Goal: Transaction & Acquisition: Download file/media

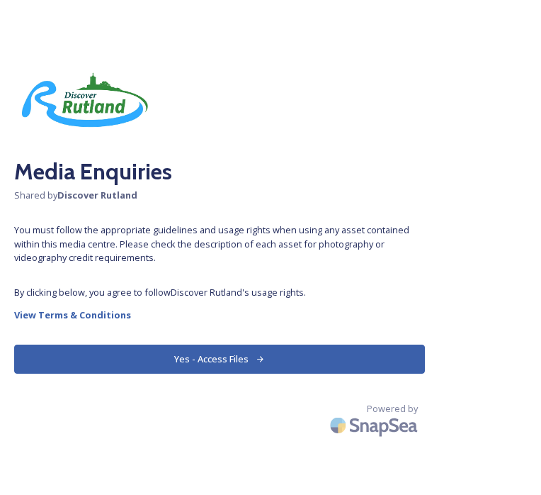
click at [205, 361] on button "Yes - Access Files" at bounding box center [219, 358] width 411 height 29
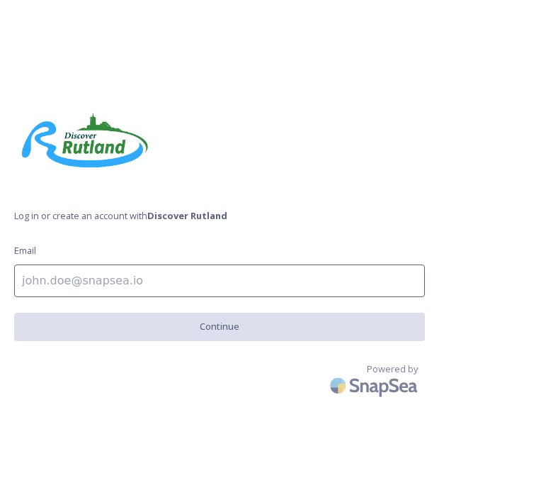
click at [176, 288] on input at bounding box center [219, 280] width 411 height 33
type input "[EMAIL_ADDRESS][DOMAIN_NAME]"
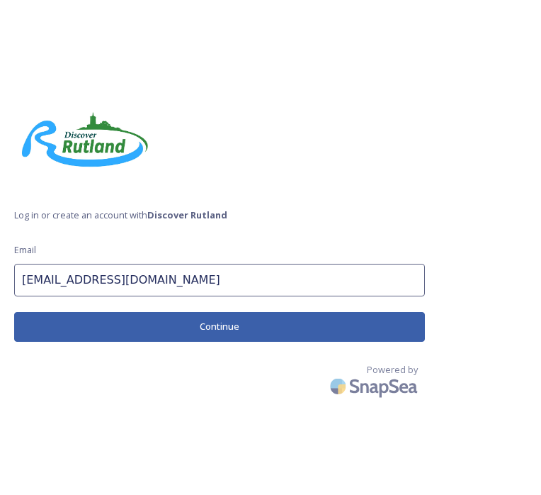
click at [167, 318] on button "Continue" at bounding box center [219, 326] width 411 height 29
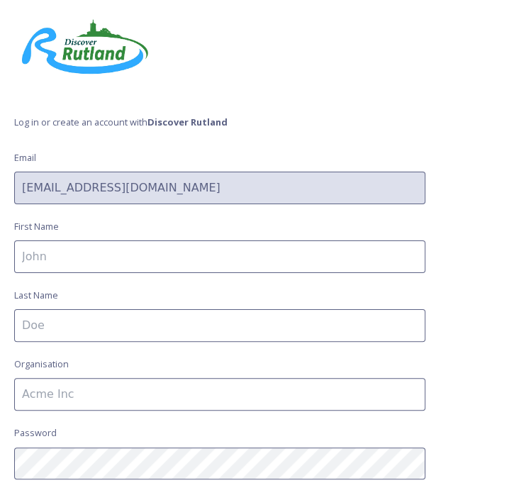
click at [167, 270] on input at bounding box center [219, 256] width 411 height 33
type input "Grace"
type input "Kennington"
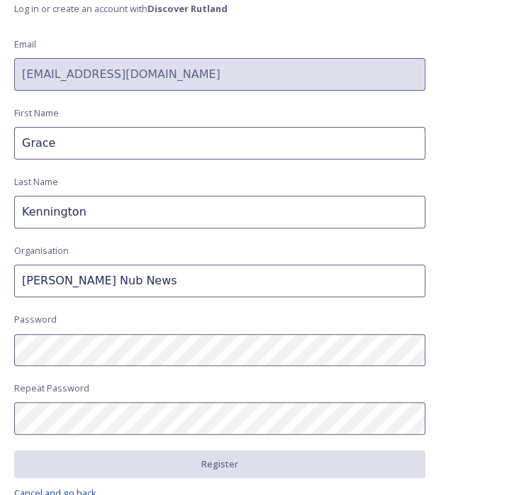
scroll to position [145, 0]
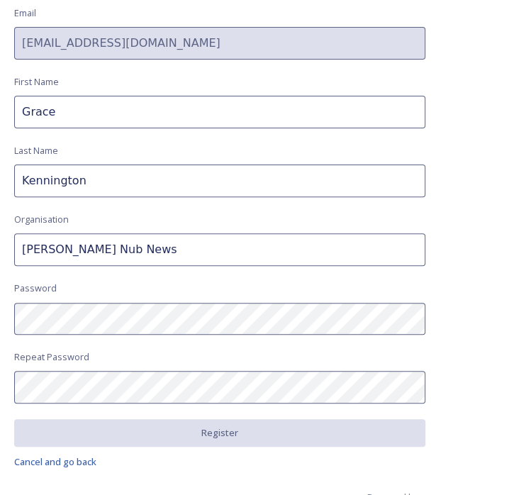
click at [52, 249] on input "[PERSON_NAME] Nub News" at bounding box center [219, 249] width 411 height 33
type input "Oakham Nub News"
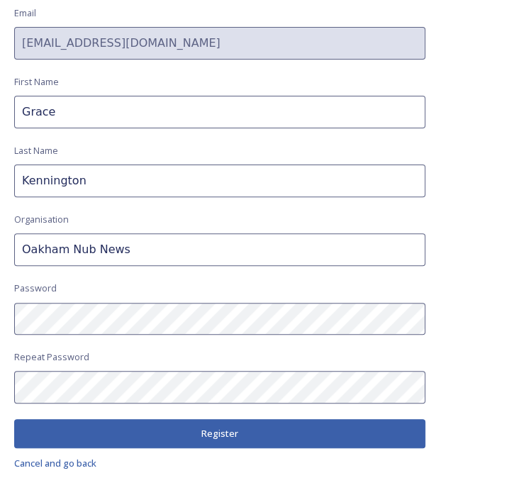
click at [94, 436] on button "Register" at bounding box center [219, 433] width 411 height 29
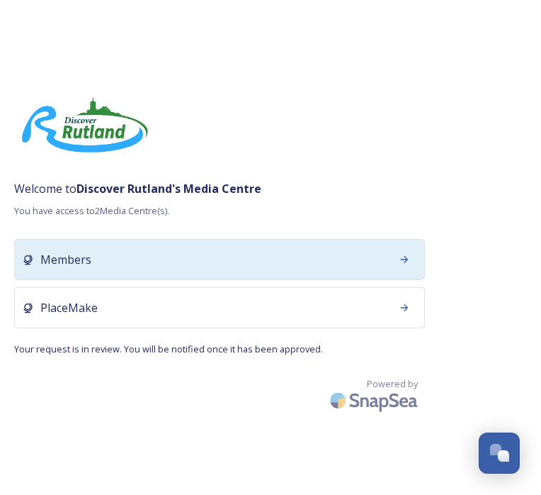
click at [408, 266] on div at bounding box center [405, 260] width 26 height 26
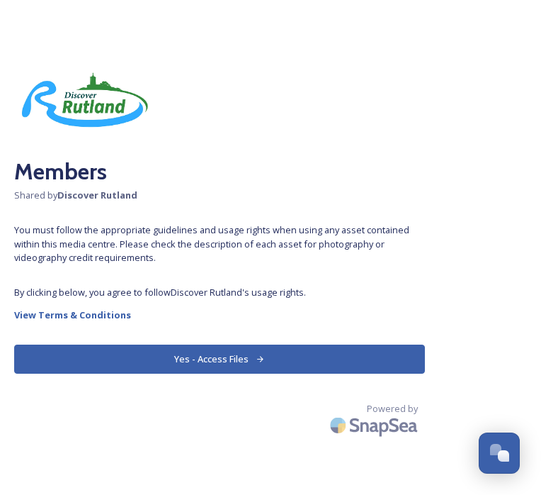
click at [322, 361] on button "Yes - Access Files" at bounding box center [219, 358] width 411 height 29
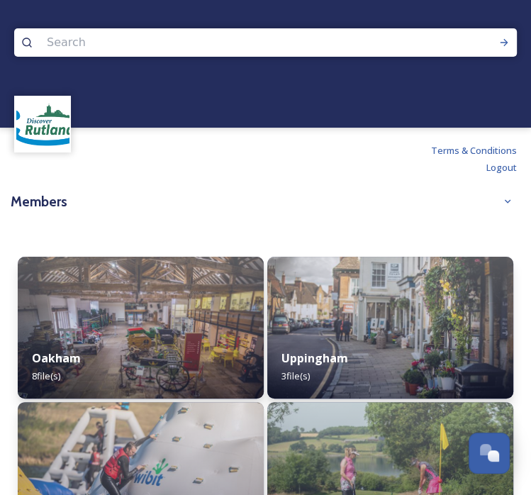
scroll to position [63, 0]
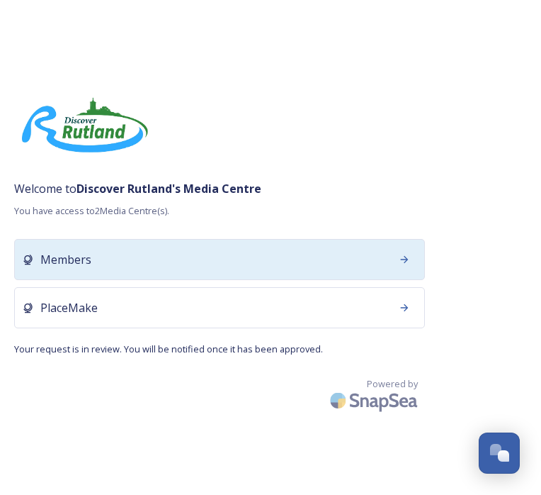
click at [93, 259] on div "Members" at bounding box center [219, 259] width 411 height 41
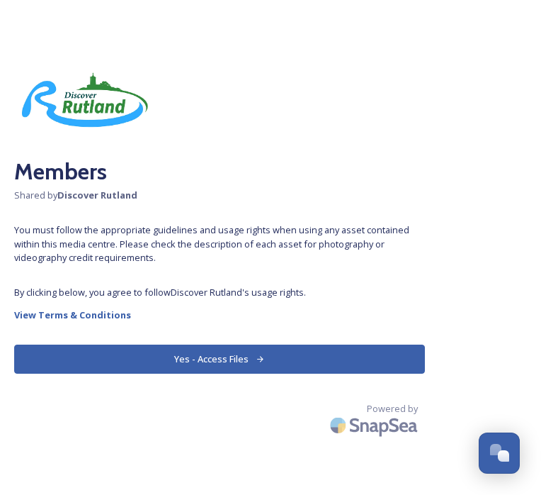
click at [253, 361] on button "Yes - Access Files" at bounding box center [219, 358] width 411 height 29
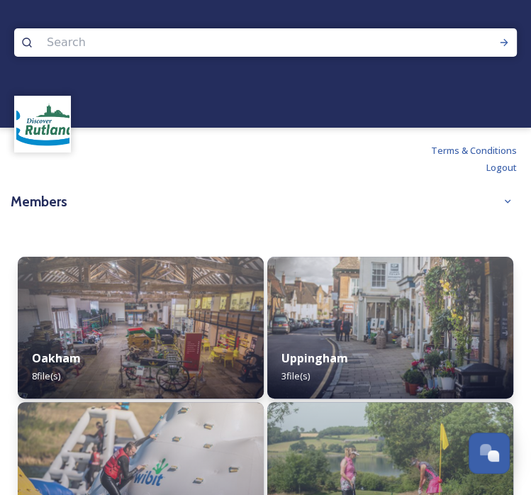
scroll to position [63, 0]
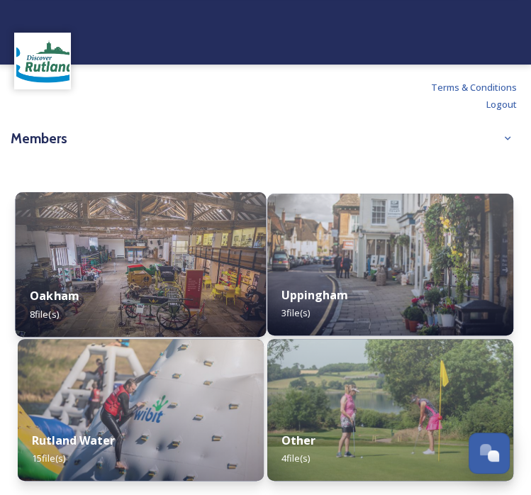
click at [101, 271] on div "Oakham 8 file(s)" at bounding box center [141, 264] width 251 height 145
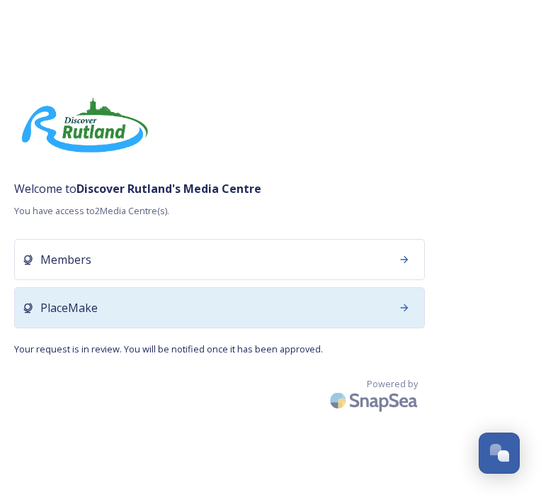
click at [322, 311] on div "PlaceMake" at bounding box center [219, 307] width 411 height 41
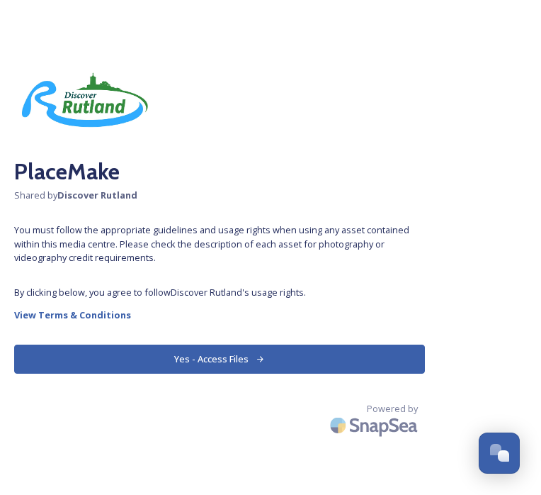
click at [316, 344] on button "Yes - Access Files" at bounding box center [219, 358] width 411 height 29
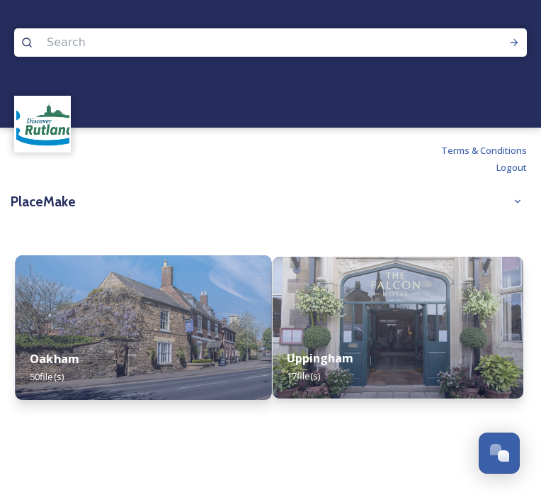
click at [182, 350] on div "Oakham 50 file(s)" at bounding box center [143, 367] width 257 height 64
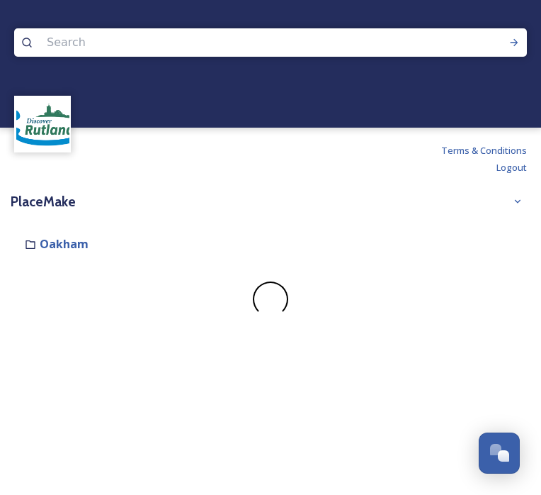
click at [182, 350] on div "Terms & Conditions Logout PlaceMake Shared by: Discover Rutland Oakham" at bounding box center [270, 247] width 541 height 495
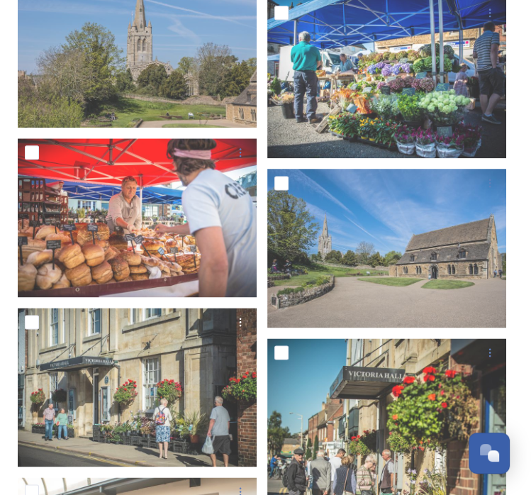
scroll to position [821, 0]
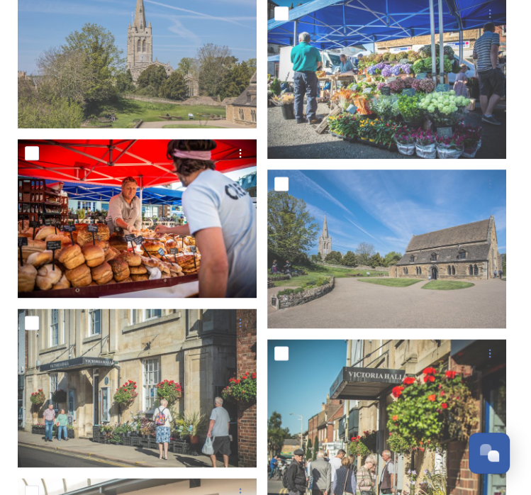
click at [203, 232] on img at bounding box center [137, 218] width 239 height 159
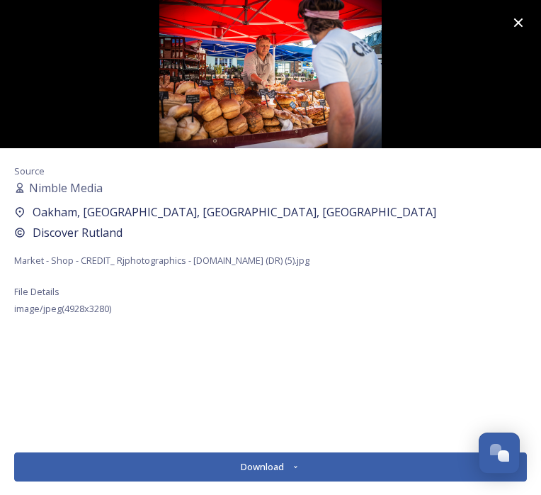
click at [232, 474] on button "Download" at bounding box center [270, 466] width 513 height 29
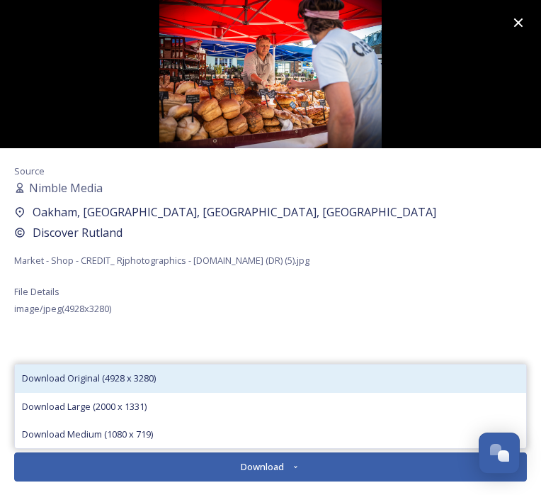
click at [239, 370] on div "Download Original (4928 x 3280)" at bounding box center [271, 378] width 512 height 28
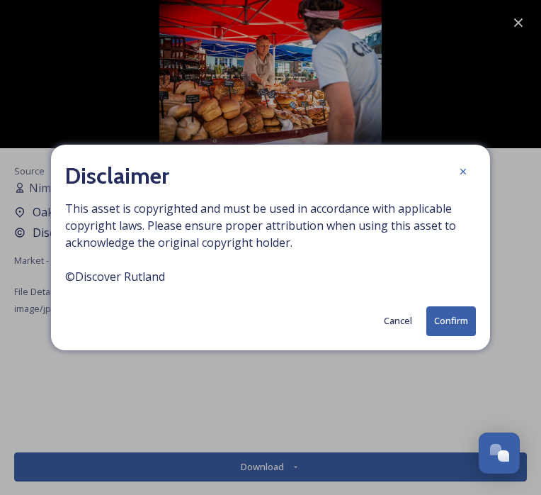
click at [442, 322] on button "Confirm" at bounding box center [452, 320] width 50 height 29
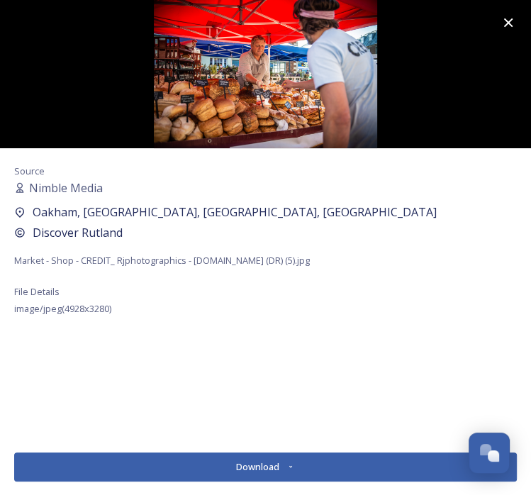
click at [470, 177] on div "Source Nimble Media Oakham, Rutland, England, United Kingdom Discover Rutland M…" at bounding box center [265, 294] width 531 height 293
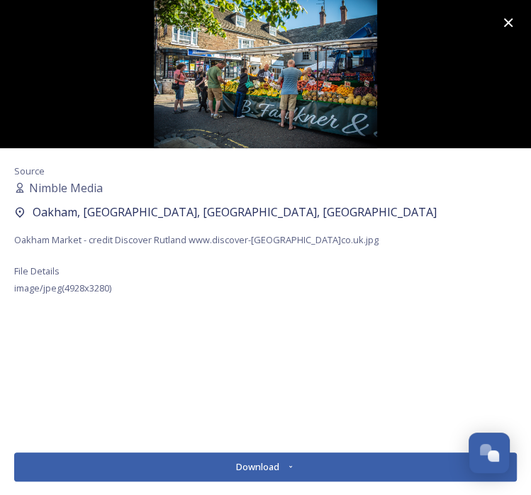
click at [292, 468] on icon at bounding box center [290, 466] width 9 height 9
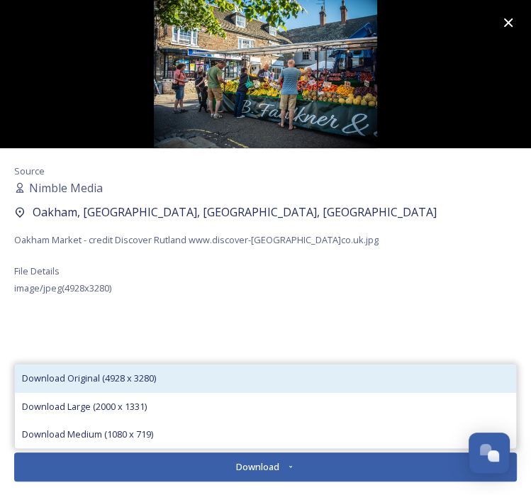
click at [206, 374] on div "Download Original (4928 x 3280)" at bounding box center [265, 378] width 501 height 28
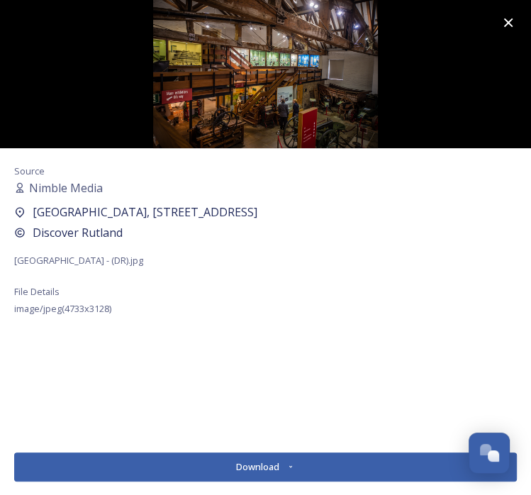
click at [142, 97] on img at bounding box center [265, 74] width 531 height 148
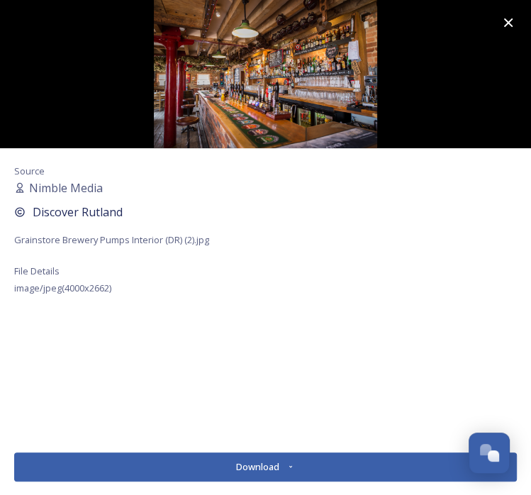
click at [203, 470] on button "Download" at bounding box center [265, 466] width 502 height 29
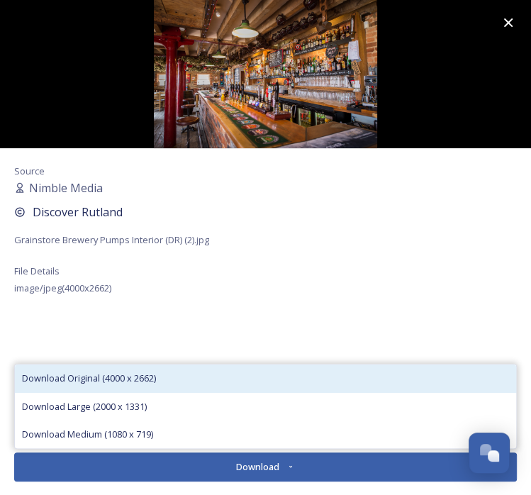
click at [198, 378] on div "Download Original (4000 x 2662)" at bounding box center [265, 378] width 501 height 28
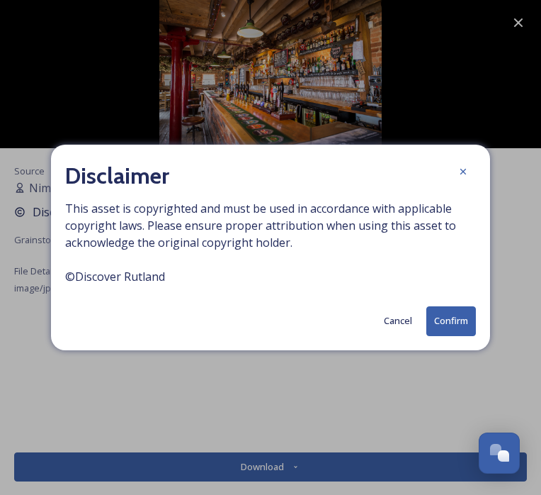
click at [462, 321] on button "Confirm" at bounding box center [452, 320] width 50 height 29
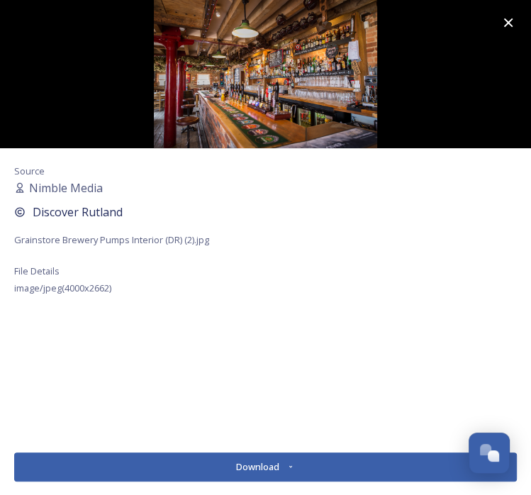
click at [444, 87] on img at bounding box center [265, 74] width 531 height 148
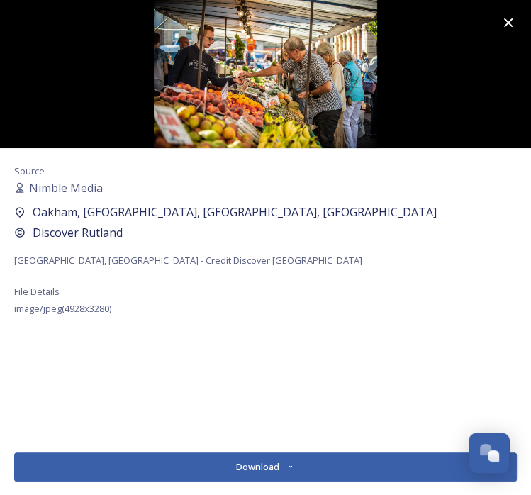
click at [278, 463] on button "Download" at bounding box center [265, 466] width 502 height 29
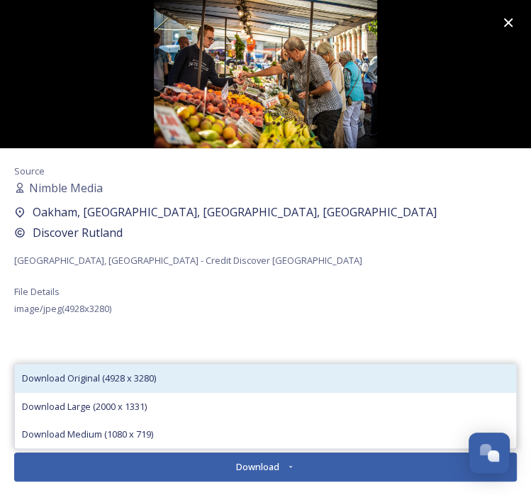
click at [272, 377] on div "Download Original (4928 x 3280)" at bounding box center [265, 378] width 501 height 28
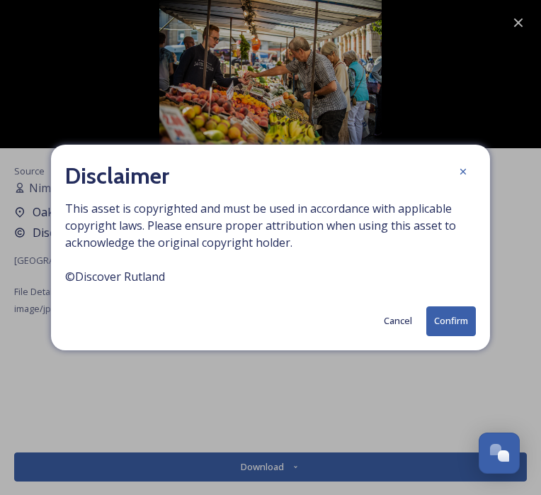
click at [446, 324] on button "Confirm" at bounding box center [452, 320] width 50 height 29
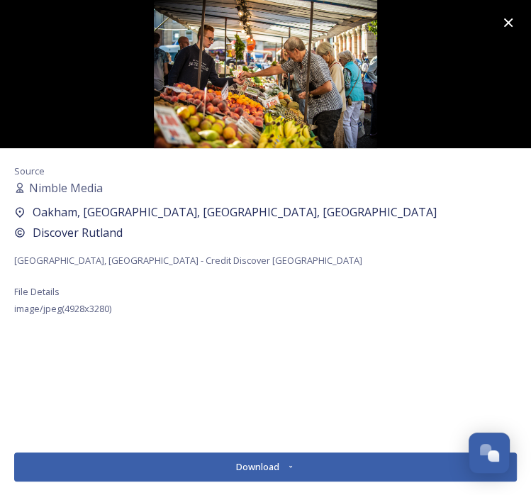
click at [479, 246] on div "Source Nimble Media Oakham, Rutland, England, United Kingdom Discover Rutland O…" at bounding box center [265, 294] width 531 height 293
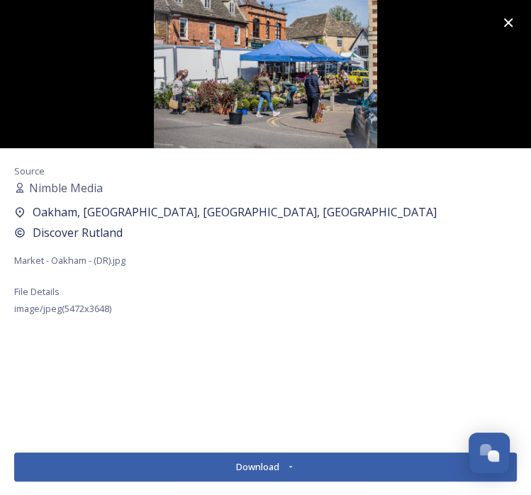
click at [333, 456] on button "Download" at bounding box center [265, 466] width 502 height 29
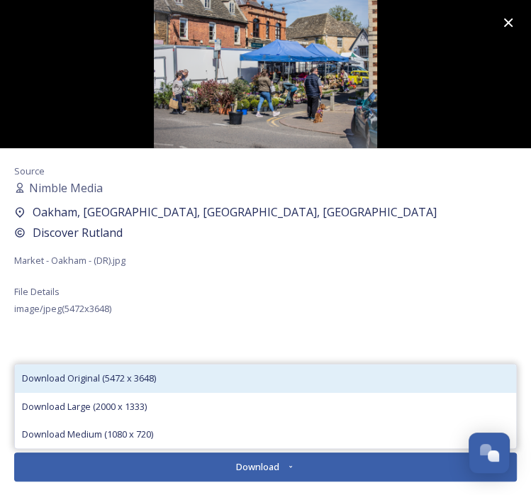
click at [354, 375] on div "Download Original (5472 x 3648)" at bounding box center [265, 378] width 501 height 28
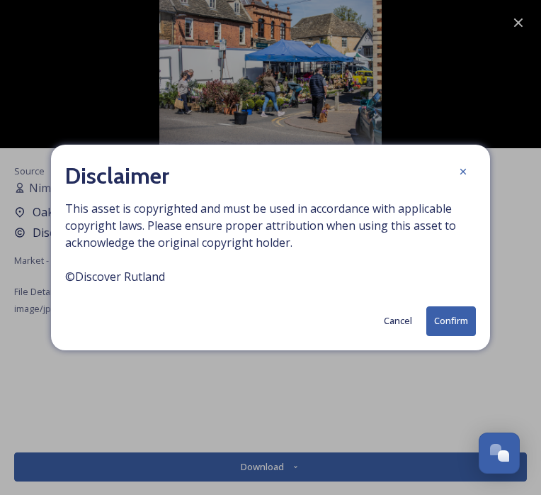
click at [441, 312] on button "Confirm" at bounding box center [452, 320] width 50 height 29
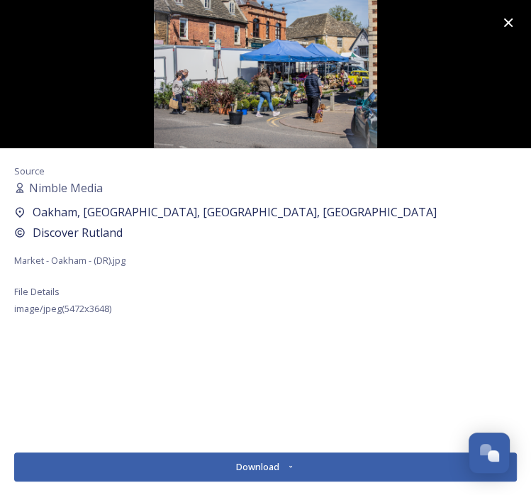
click at [488, 171] on div "Source Nimble Media Oakham, Rutland, England, United Kingdom Discover Rutland M…" at bounding box center [265, 294] width 531 height 293
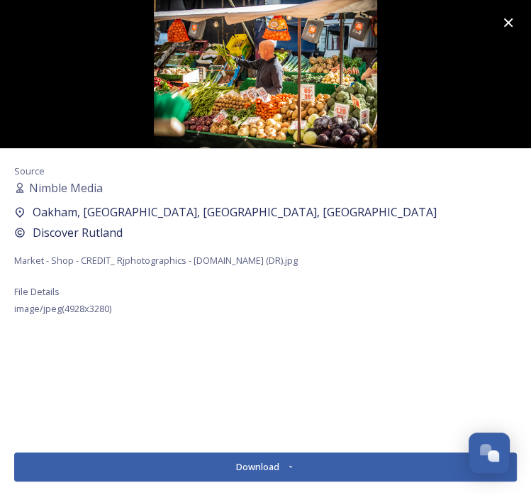
click at [284, 477] on button "Download" at bounding box center [265, 466] width 502 height 29
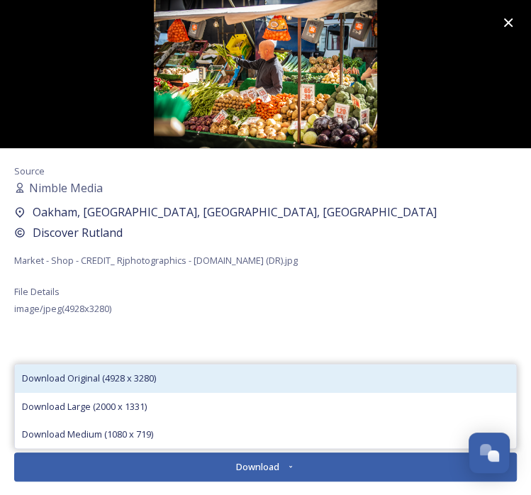
click at [269, 375] on div "Download Original (4928 x 3280)" at bounding box center [265, 378] width 501 height 28
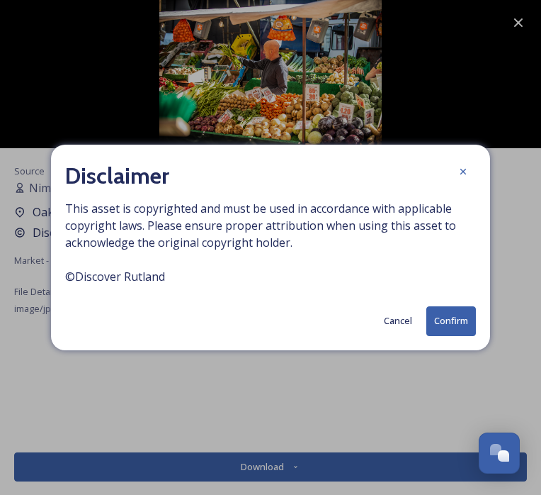
click at [465, 312] on button "Confirm" at bounding box center [452, 320] width 50 height 29
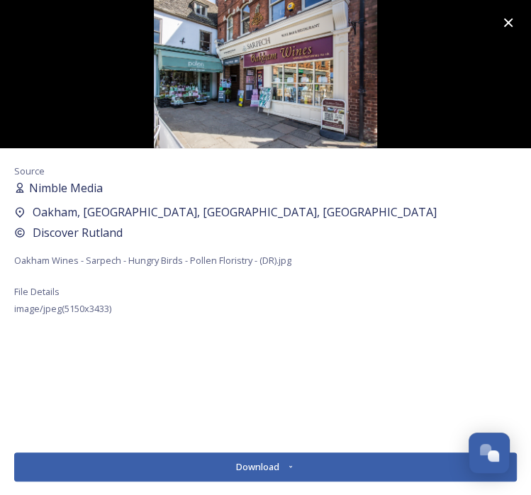
click at [482, 185] on div "Nimble Media" at bounding box center [265, 187] width 502 height 17
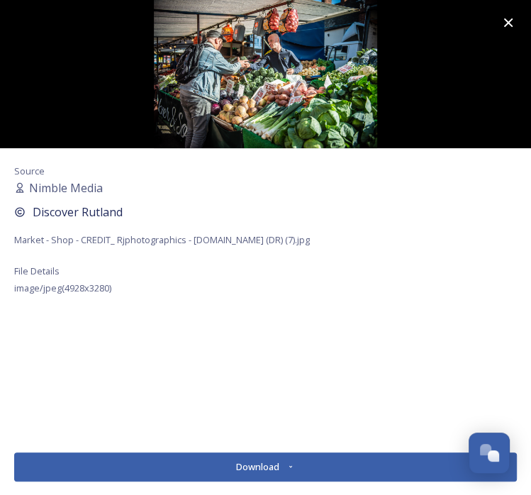
click at [514, 26] on icon at bounding box center [508, 22] width 17 height 17
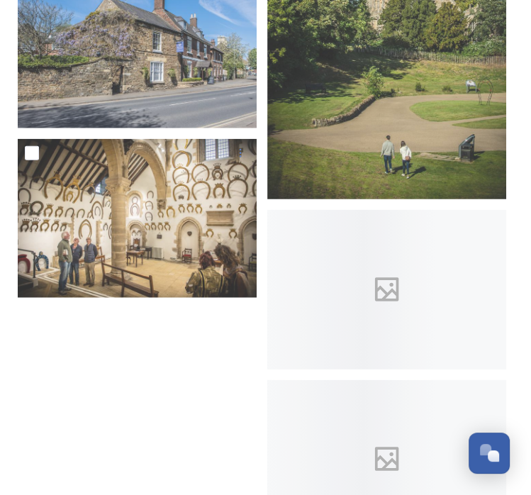
scroll to position [4444, 0]
